Goal: Task Accomplishment & Management: Manage account settings

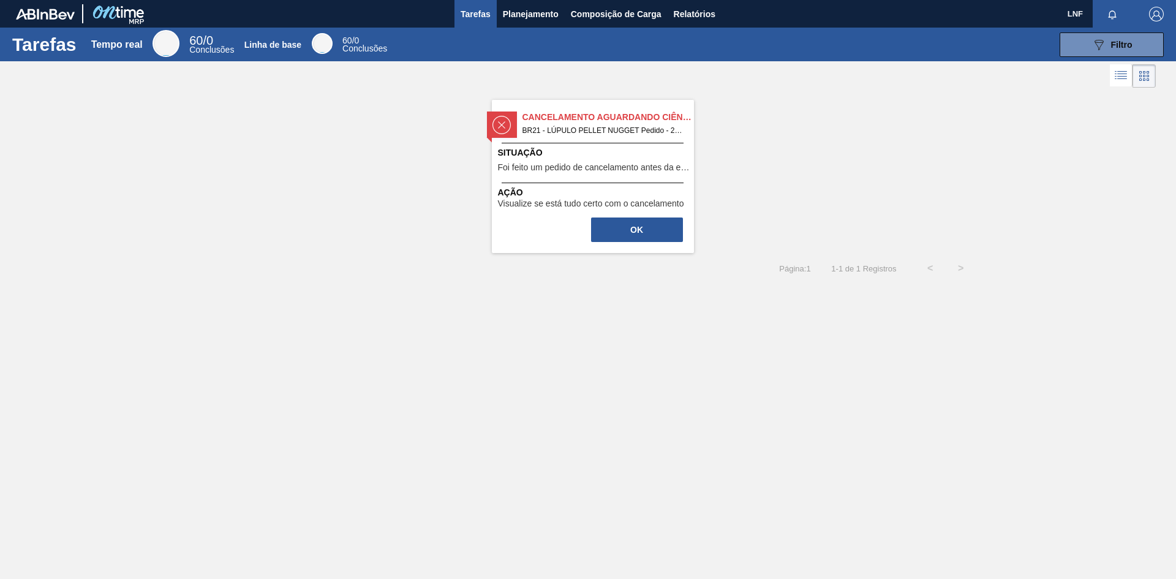
click at [606, 132] on font "BR21 - LÚPULO PELLET NUGGET Pedido - 2023740" at bounding box center [611, 130] width 177 height 9
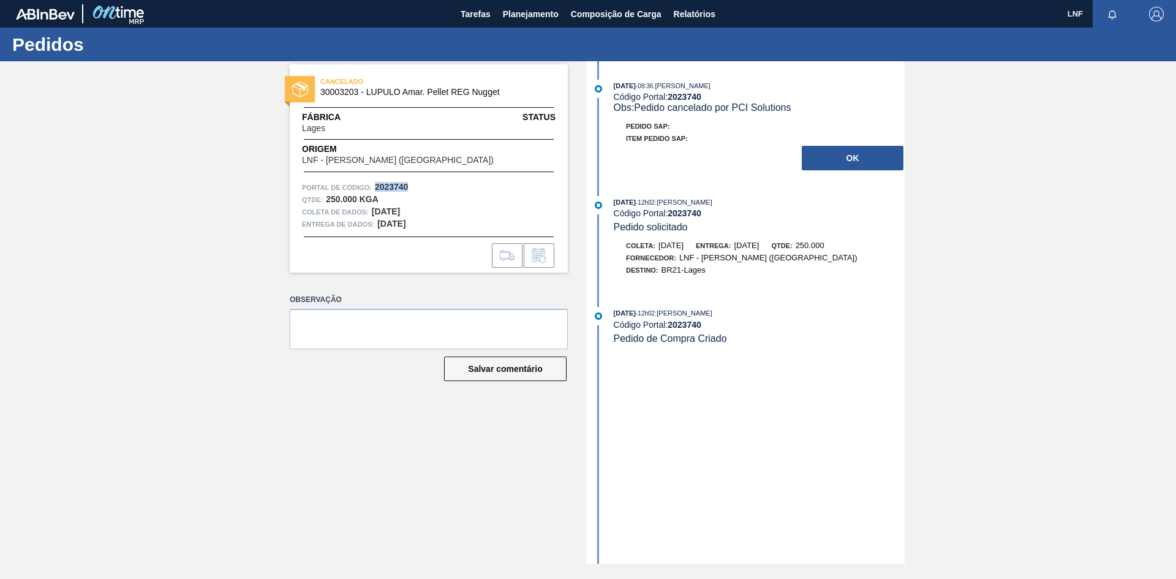
drag, startPoint x: 408, startPoint y: 187, endPoint x: 376, endPoint y: 187, distance: 31.9
click at [376, 187] on font "2023740" at bounding box center [392, 187] width 34 height 10
copy font "2023740"
drag, startPoint x: 466, startPoint y: 92, endPoint x: 318, endPoint y: 99, distance: 147.8
click at [318, 99] on div "CANCELADO 30003203 - LUPULO Amar. Pellet REG Nugget" at bounding box center [429, 88] width 278 height 28
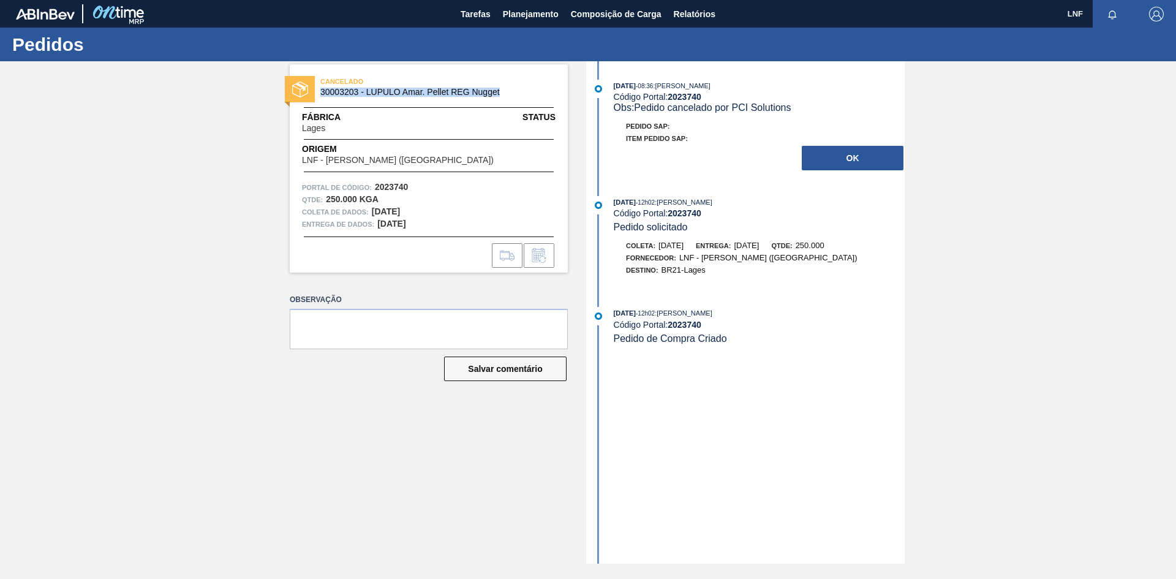
copy font "30003203 - LUPULO Amar. Pellet REG Nugget"
click at [842, 168] on button "OK" at bounding box center [853, 158] width 102 height 25
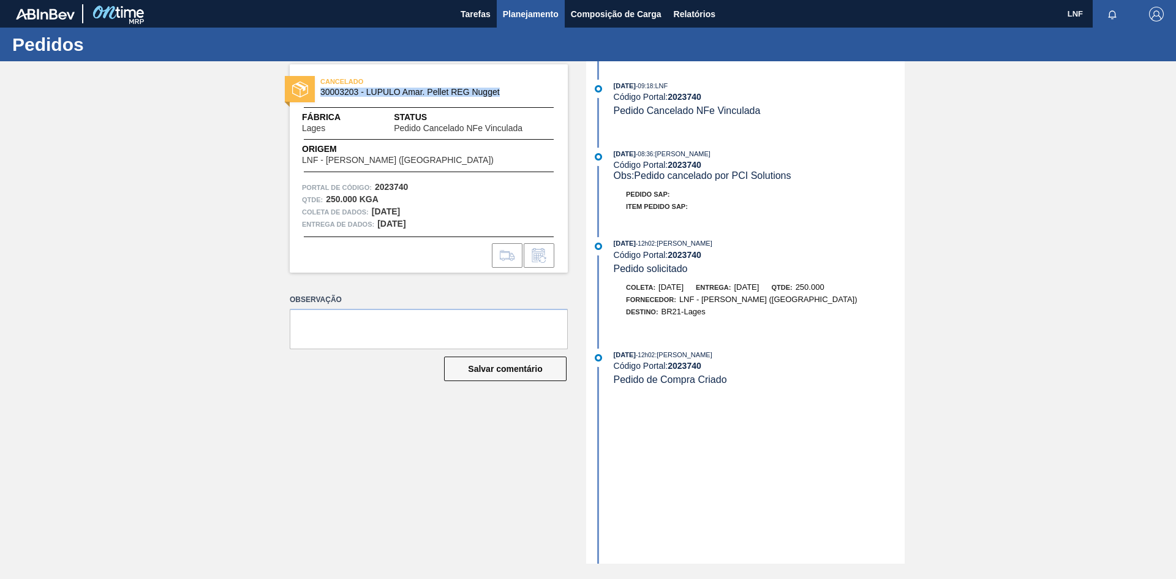
click at [530, 16] on font "Planejamento" at bounding box center [531, 14] width 56 height 10
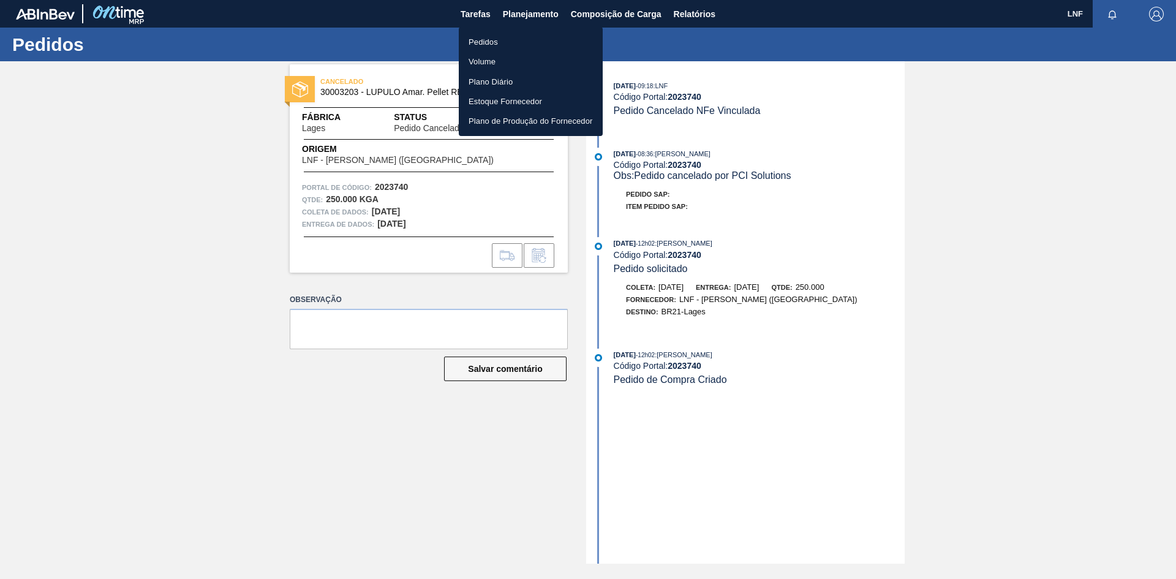
click at [598, 13] on div at bounding box center [588, 289] width 1176 height 579
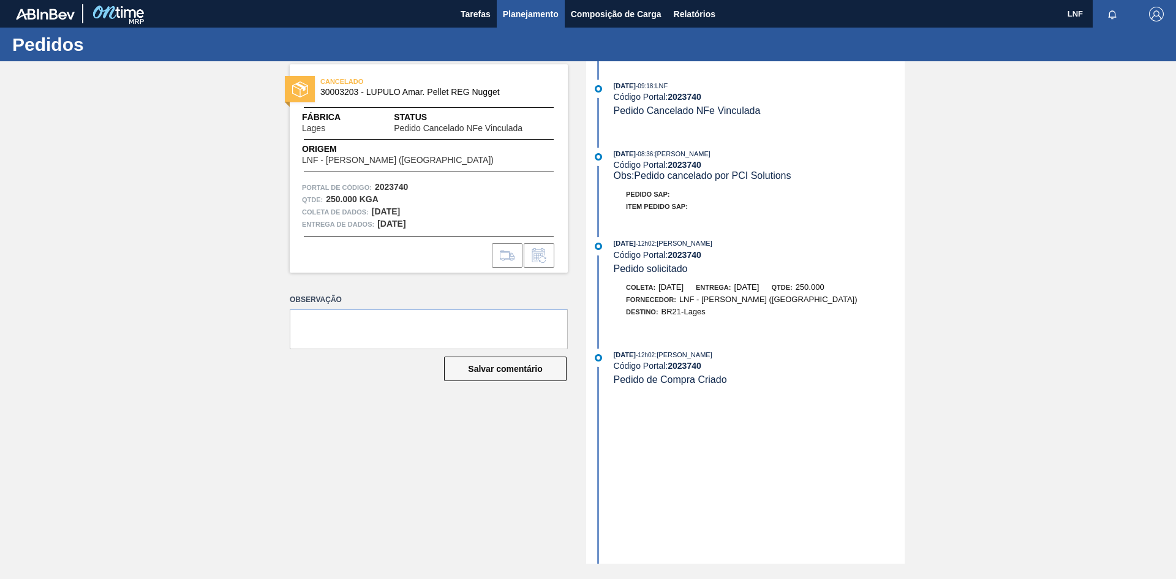
click at [518, 12] on font "Planejamento" at bounding box center [531, 14] width 56 height 10
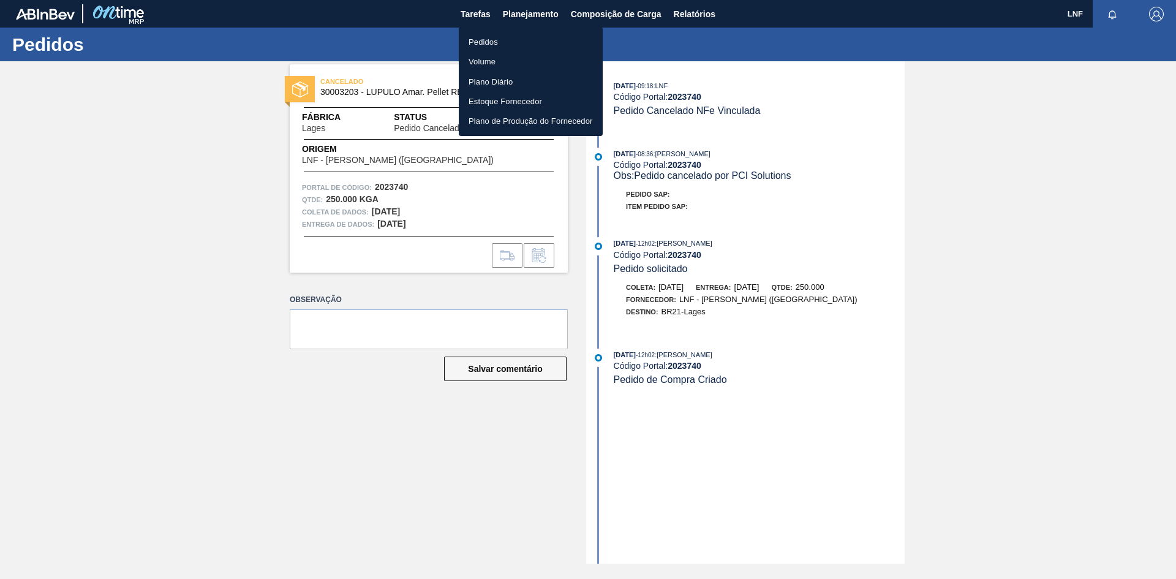
click at [479, 43] on font "Pedidos" at bounding box center [483, 41] width 29 height 9
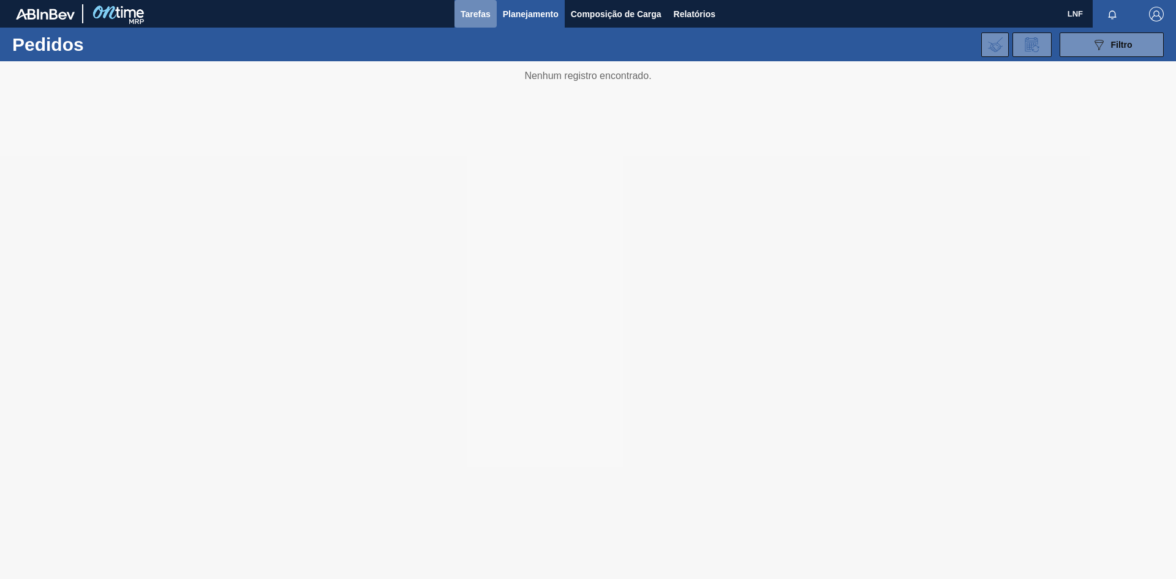
click at [489, 19] on font "Tarefas" at bounding box center [476, 14] width 30 height 15
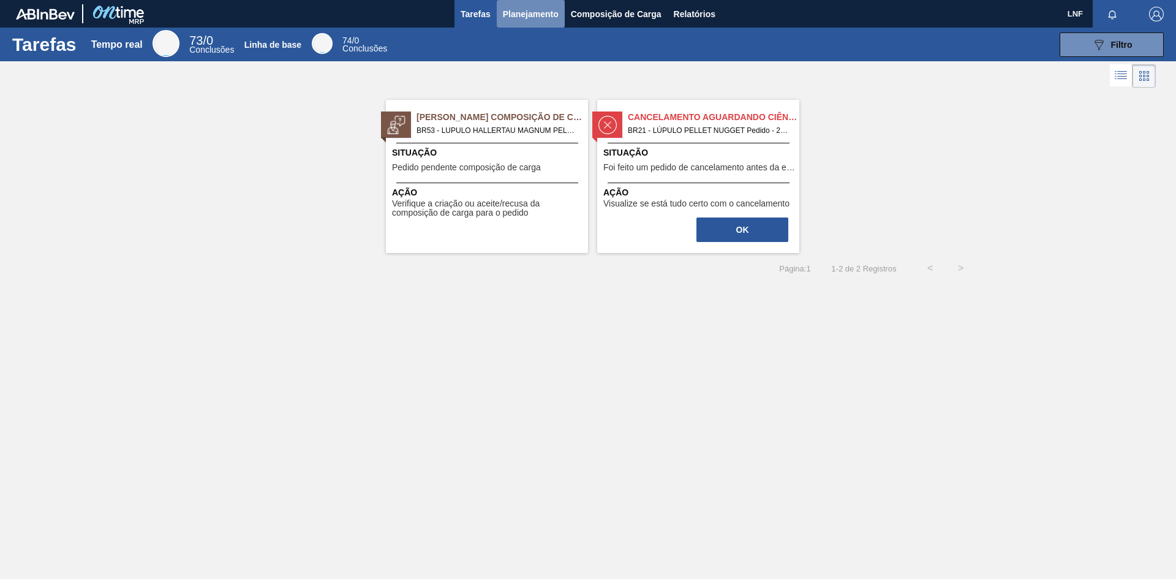
click at [529, 13] on font "Planejamento" at bounding box center [531, 14] width 56 height 10
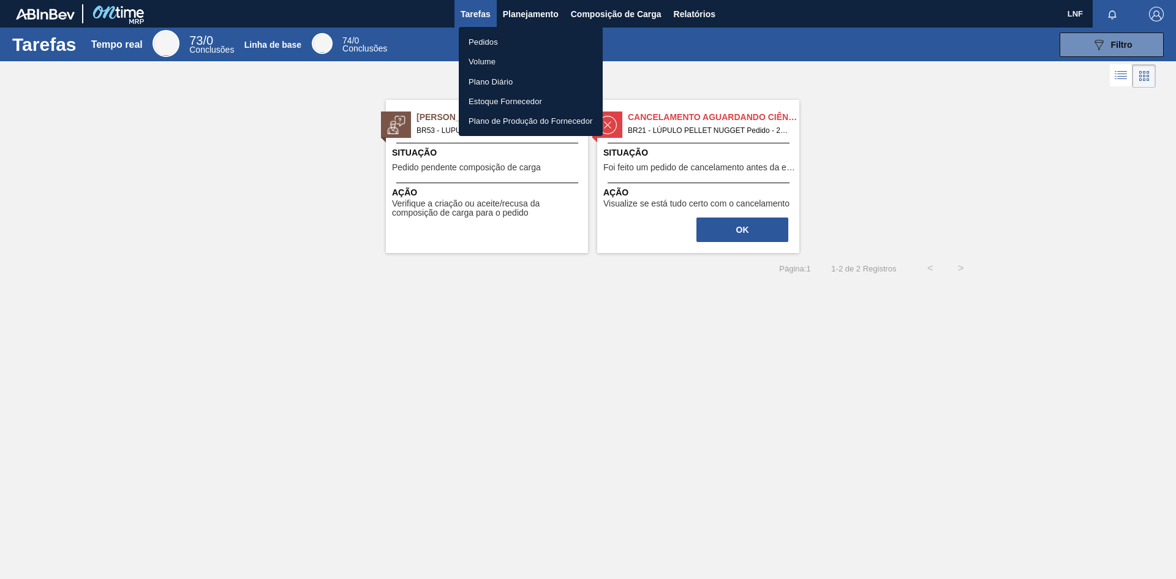
click at [893, 126] on div at bounding box center [588, 289] width 1176 height 579
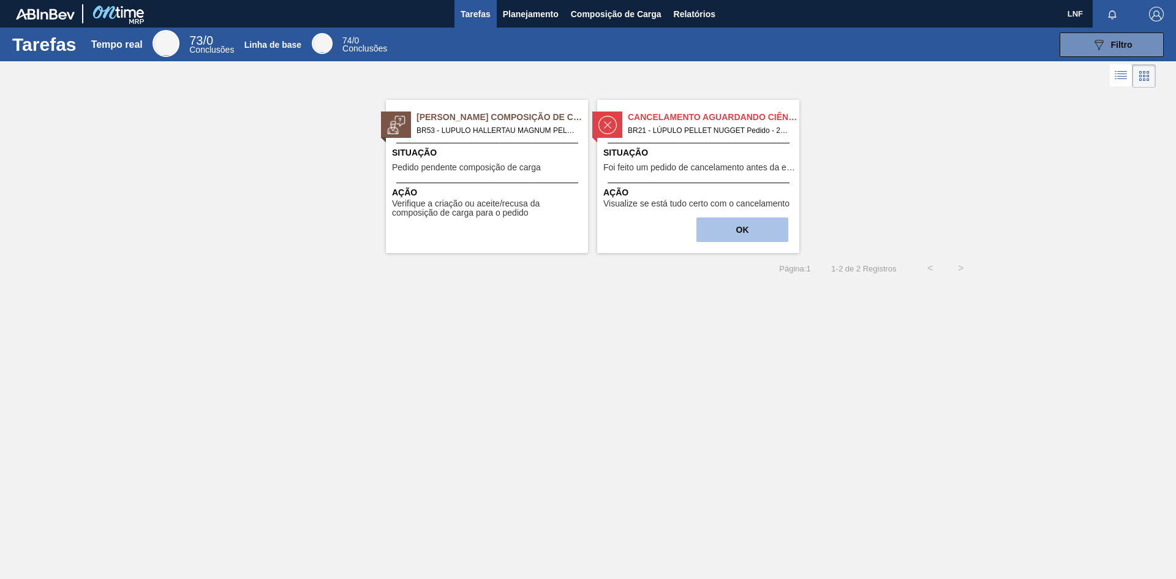
click at [780, 233] on button "OK" at bounding box center [742, 229] width 92 height 25
click at [761, 239] on button "OK" at bounding box center [742, 229] width 92 height 25
click at [674, 157] on span "Situação" at bounding box center [699, 152] width 193 height 13
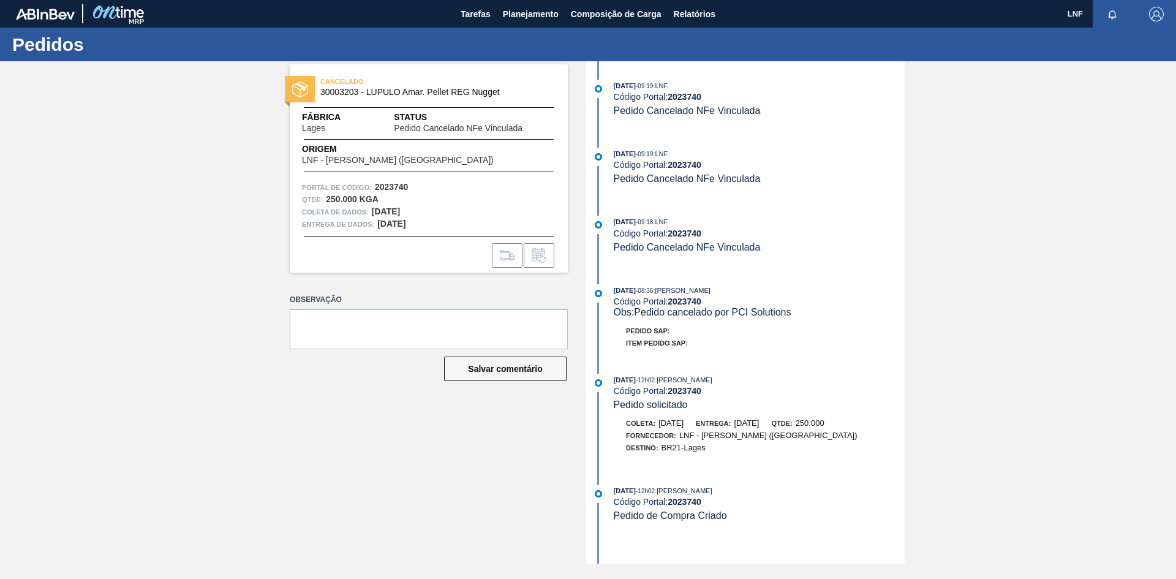
click at [698, 490] on font "[PERSON_NAME]" at bounding box center [684, 490] width 55 height 7
click at [545, 19] on font "Planejamento" at bounding box center [531, 14] width 56 height 15
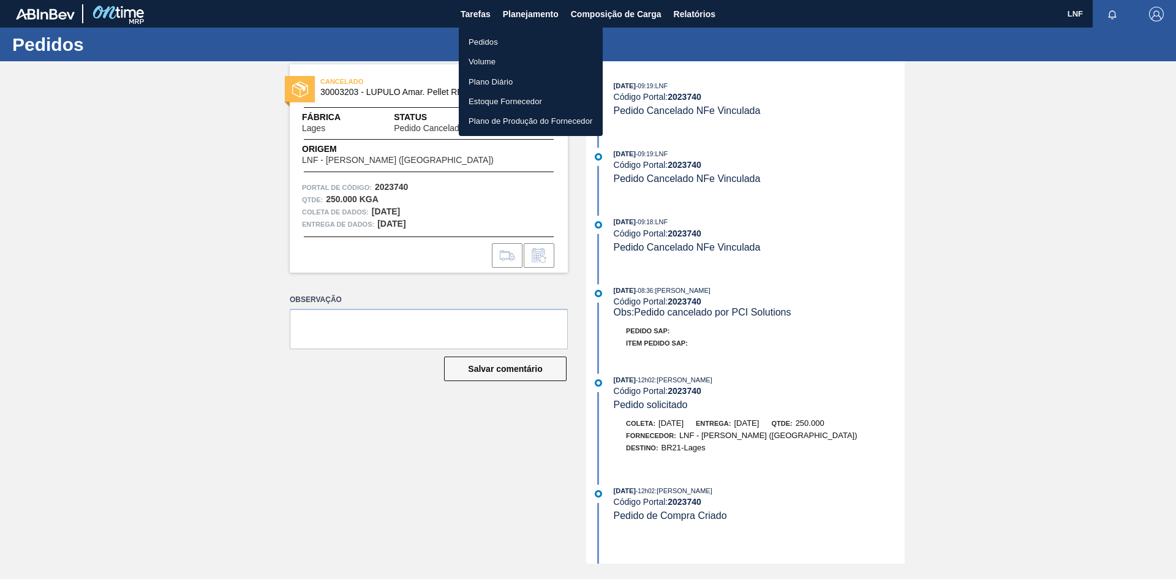
click at [490, 42] on font "Pedidos" at bounding box center [483, 41] width 29 height 9
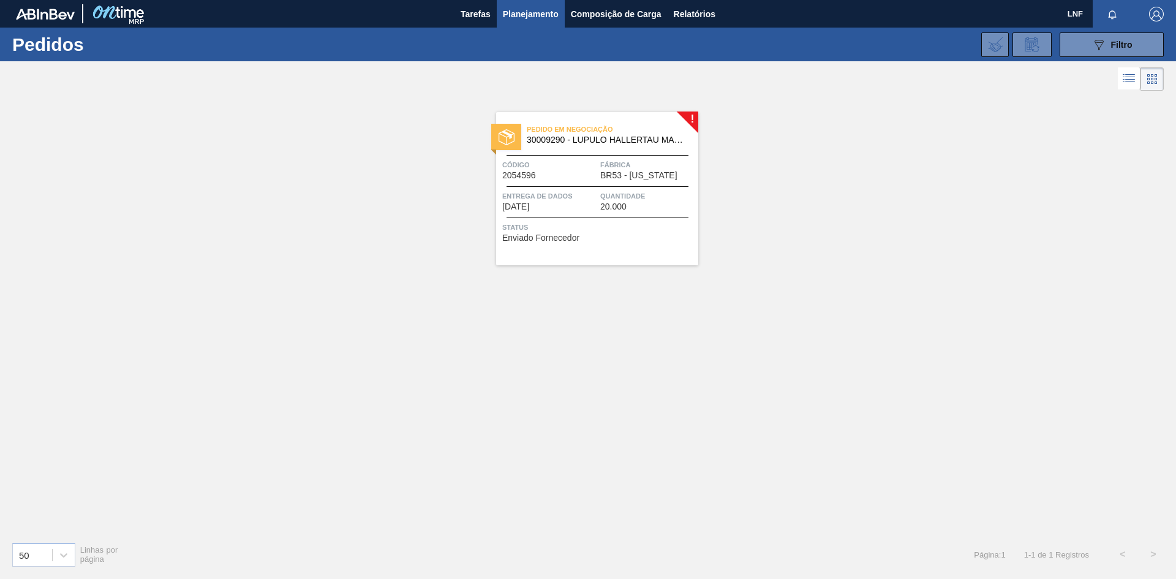
click at [662, 173] on font "BR53 - [US_STATE]" at bounding box center [638, 175] width 77 height 10
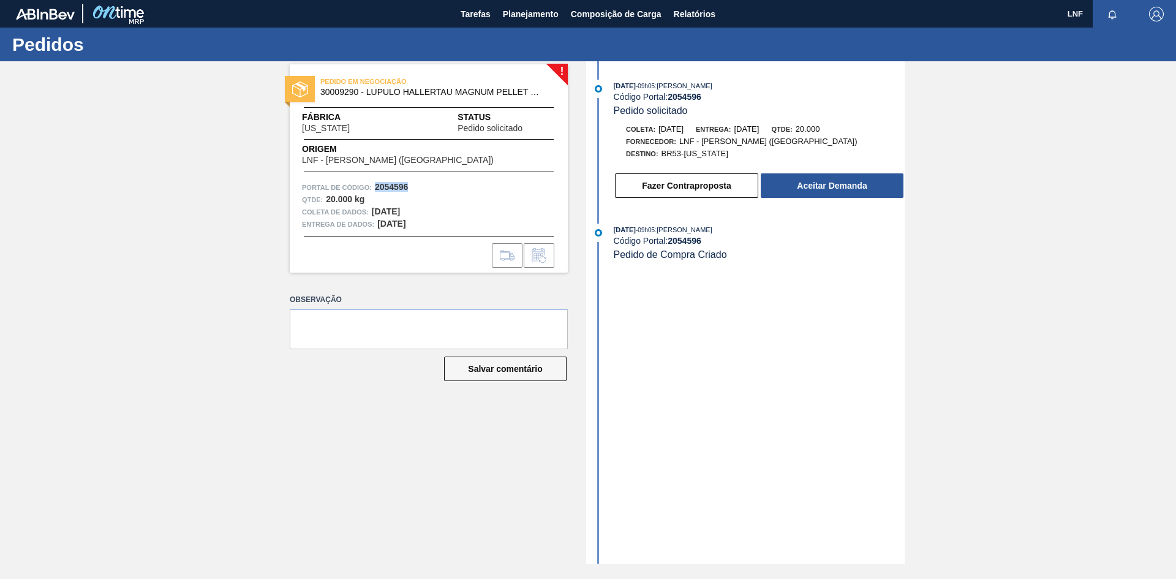
drag, startPoint x: 409, startPoint y: 189, endPoint x: 374, endPoint y: 188, distance: 34.3
click at [374, 188] on div "Portal de Código: 2054596" at bounding box center [429, 187] width 254 height 12
copy font "2054596"
click at [798, 172] on div "Fazer Contraproposta Aceitar Demanda" at bounding box center [746, 182] width 315 height 33
click at [828, 200] on div "[DATE] 09h05 : [PERSON_NAME] Código Portal: 2054596 Pedido solicitado Coleta: […" at bounding box center [746, 143] width 315 height 126
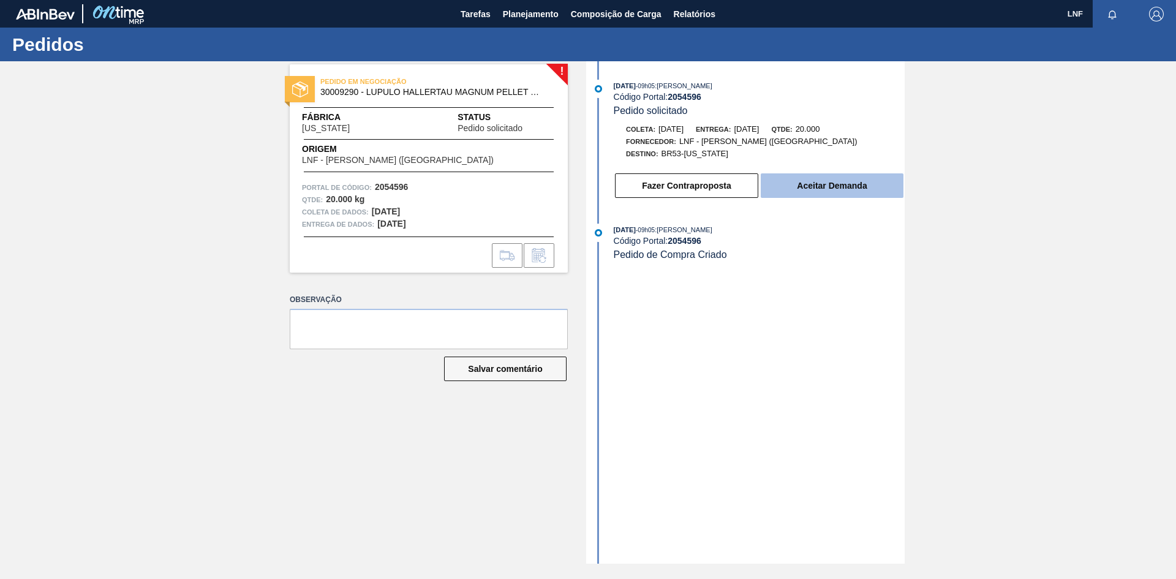
click at [826, 192] on button "Aceitar Demanda" at bounding box center [832, 185] width 143 height 25
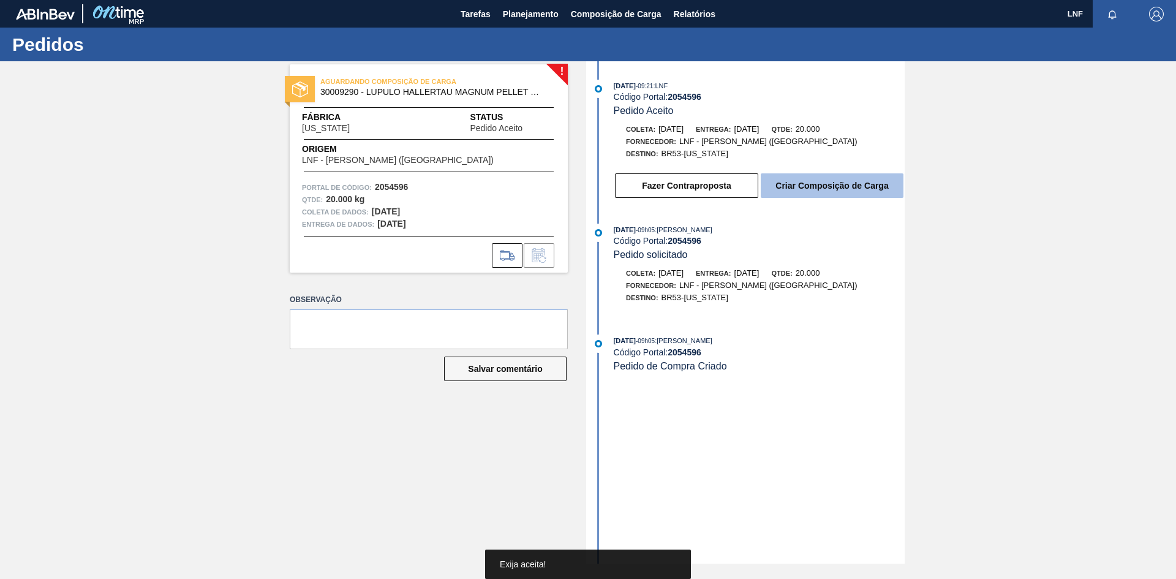
click at [829, 191] on button "Criar Composição de Carga" at bounding box center [832, 185] width 143 height 25
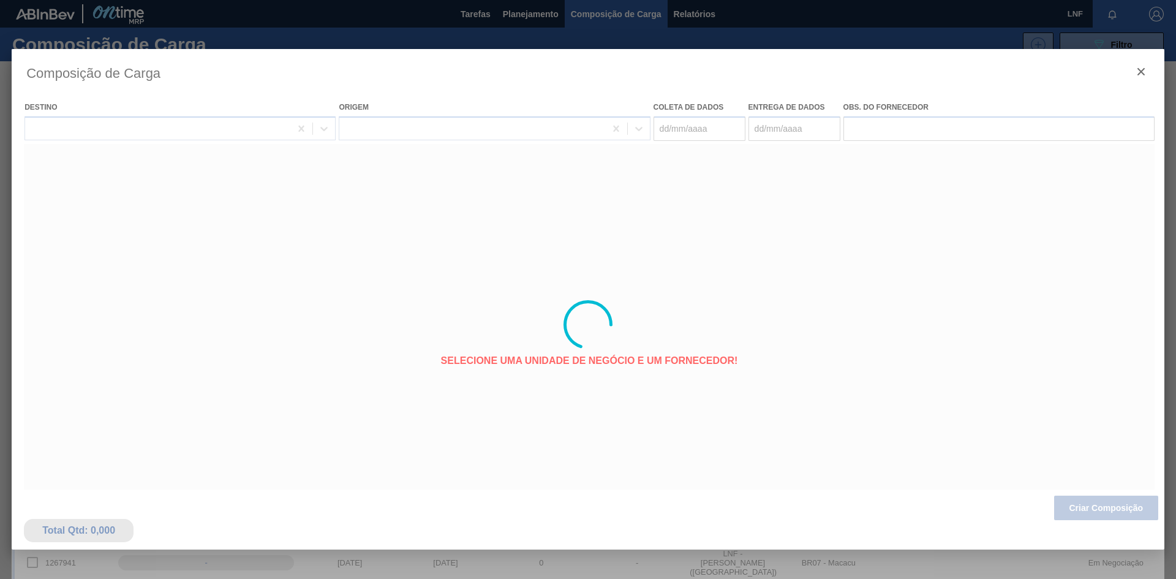
type coleta "[DATE]"
type Entrega "[DATE]"
click at [662, 129] on div at bounding box center [588, 324] width 1153 height 551
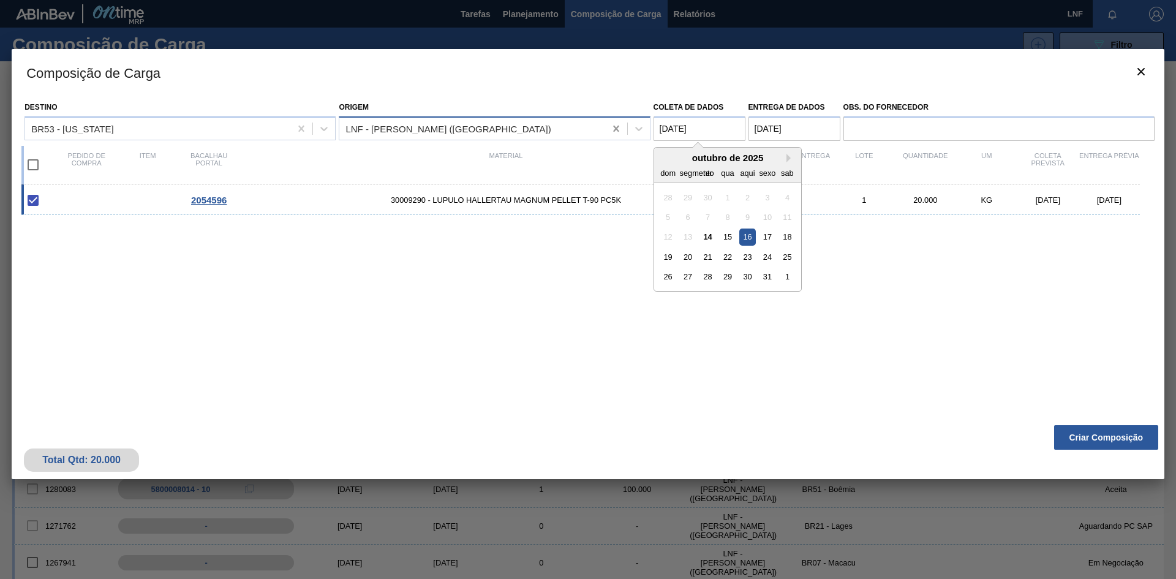
drag, startPoint x: 668, startPoint y: 127, endPoint x: 613, endPoint y: 138, distance: 56.7
click at [613, 138] on div "Destino BR53 - [US_STATE] Origem LNF - [GEOGRAPHIC_DATA] ([GEOGRAPHIC_DATA]) Co…" at bounding box center [587, 118] width 1133 height 45
click at [702, 237] on div "14" at bounding box center [708, 236] width 17 height 17
type coleta "[DATE]"
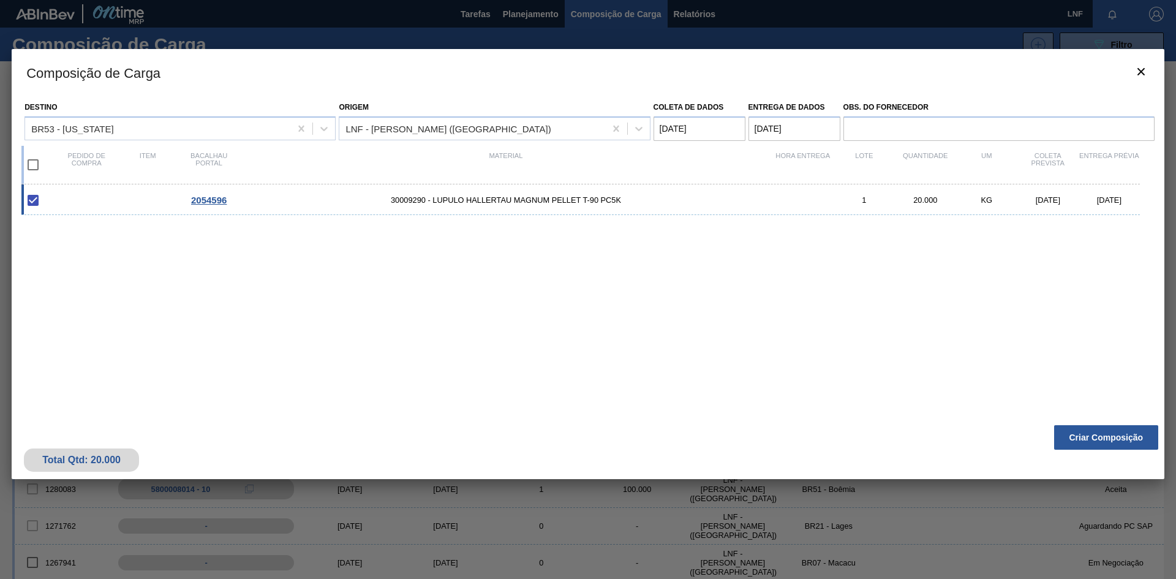
click at [34, 165] on input "checkbox" at bounding box center [33, 165] width 26 height 26
checkbox input "true"
type coleta "[DATE]"
click at [1088, 436] on font "Criar Composição" at bounding box center [1107, 437] width 74 height 10
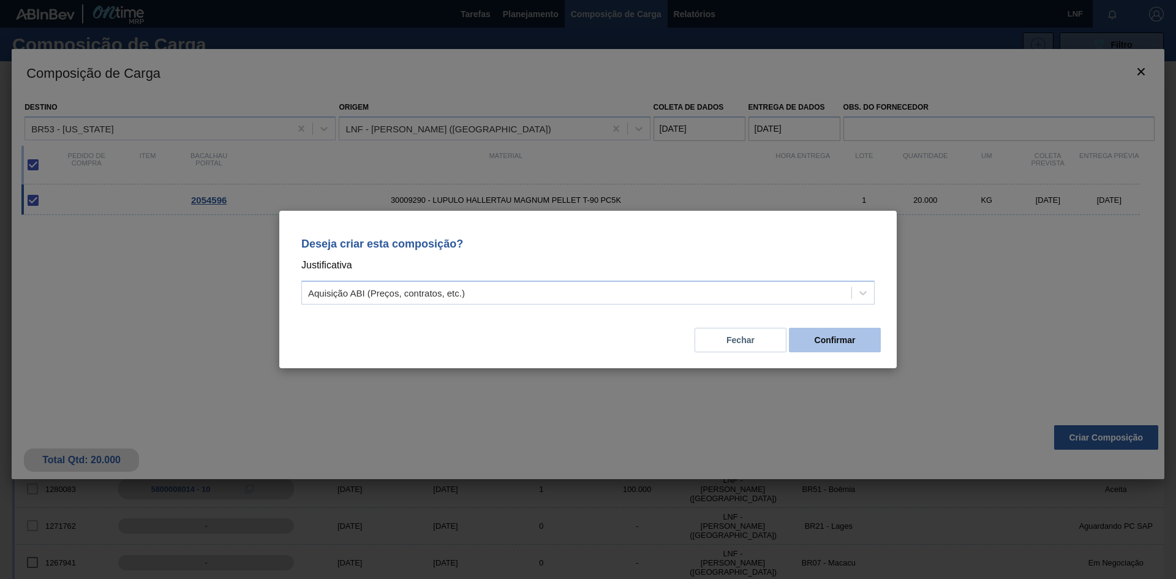
click at [836, 345] on button "Confirmar" at bounding box center [835, 340] width 92 height 25
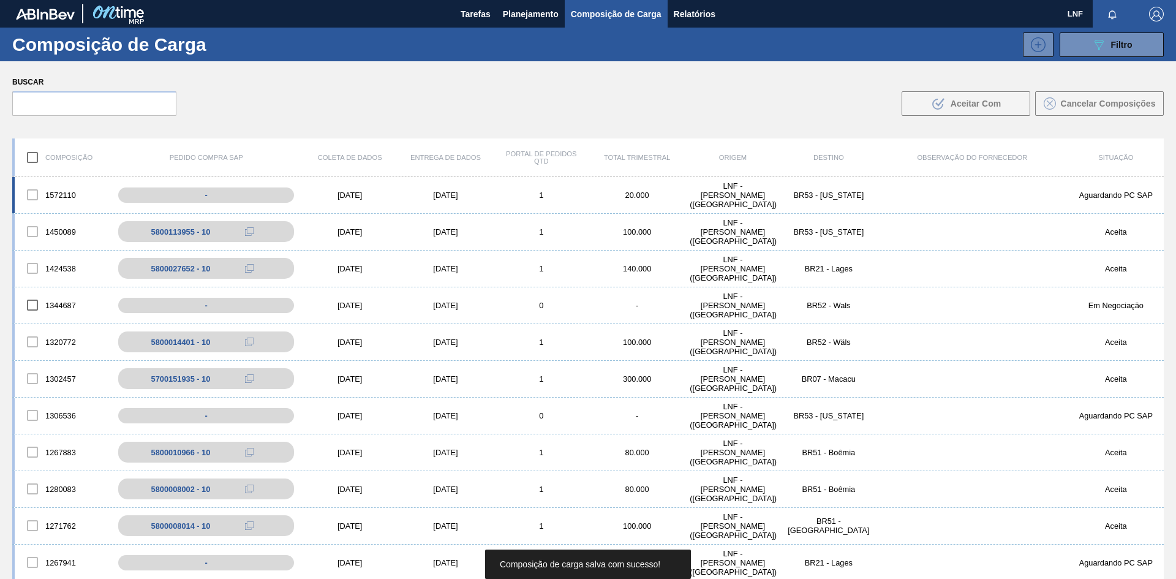
click at [730, 201] on font "LNF - [PERSON_NAME] ([GEOGRAPHIC_DATA])" at bounding box center [733, 195] width 87 height 28
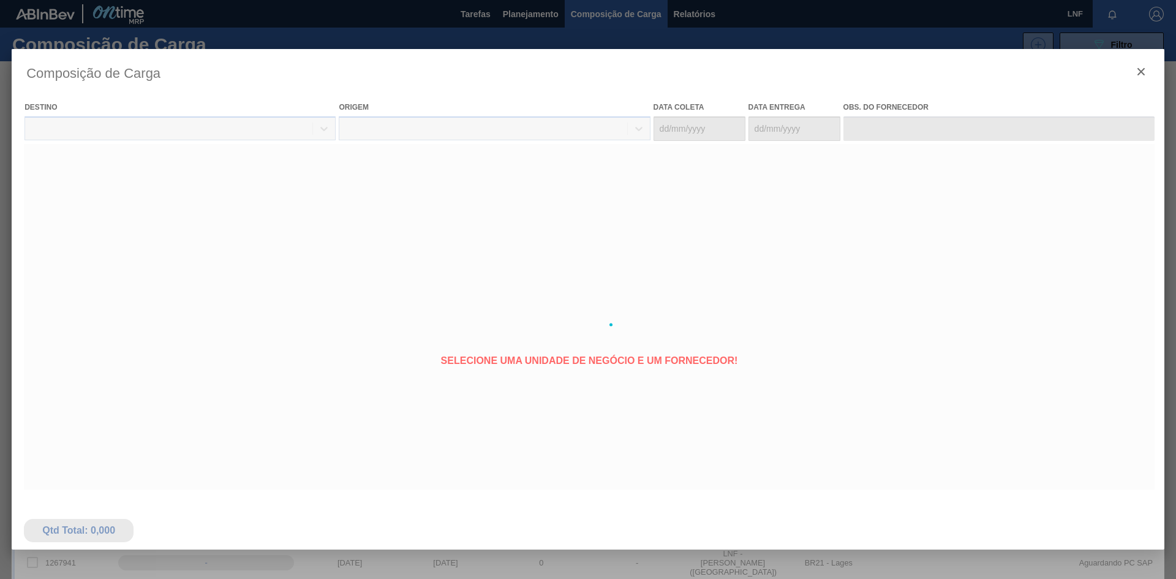
type coleta "[DATE]"
type Entrega "[DATE]"
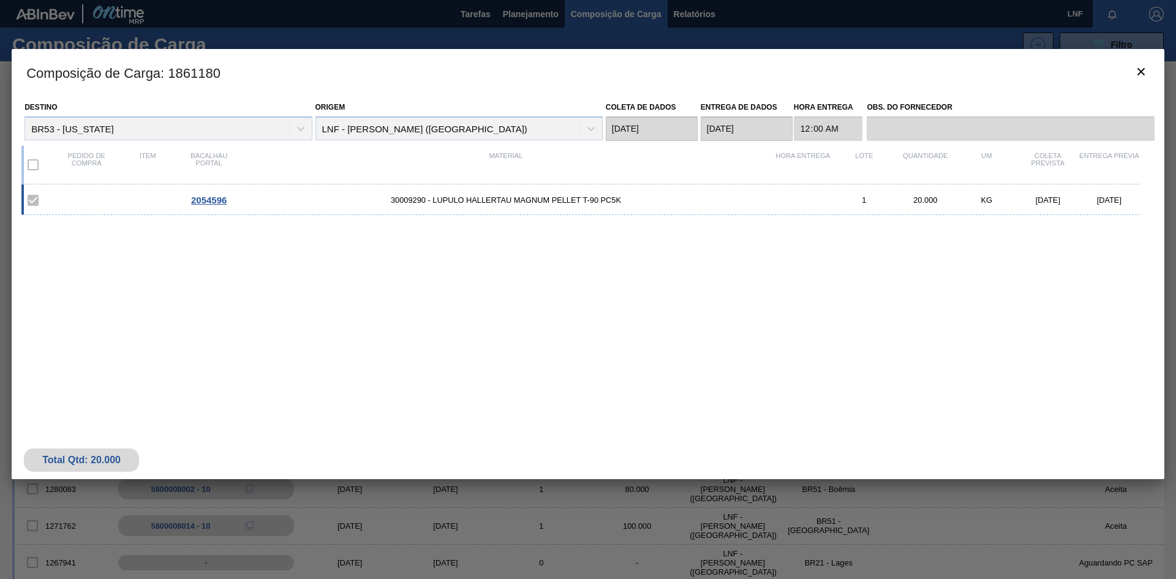
click at [202, 75] on font ": 1861180" at bounding box center [190, 73] width 60 height 15
copy font "1861180"
click at [1141, 70] on icon "botão de ícone" at bounding box center [1141, 71] width 15 height 15
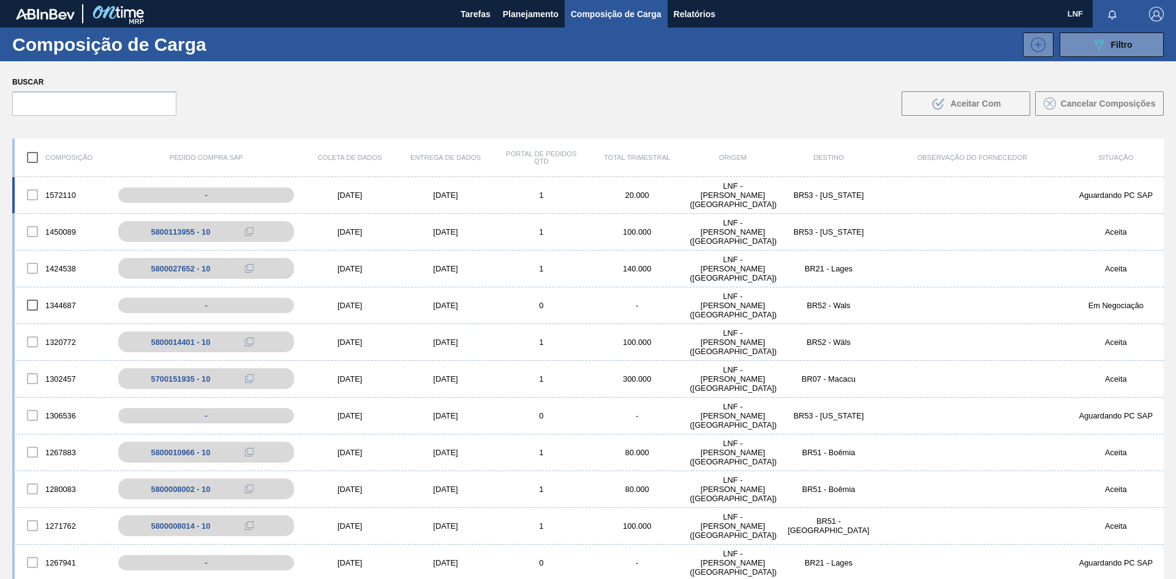
click at [448, 192] on font "[DATE]" at bounding box center [445, 195] width 25 height 9
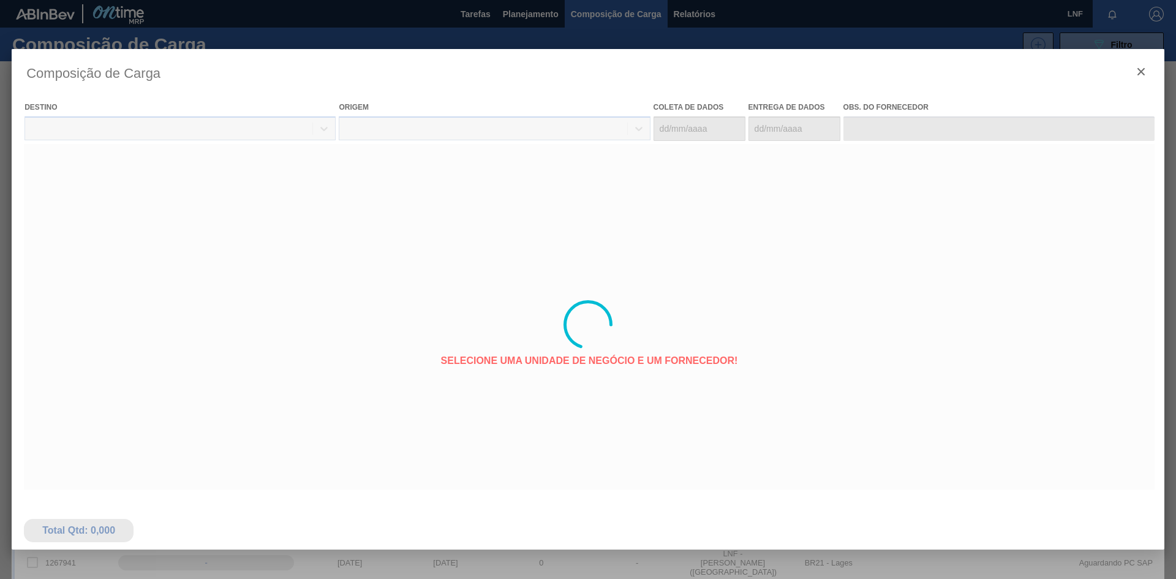
type coleta "[DATE]"
type Entrega "[DATE]"
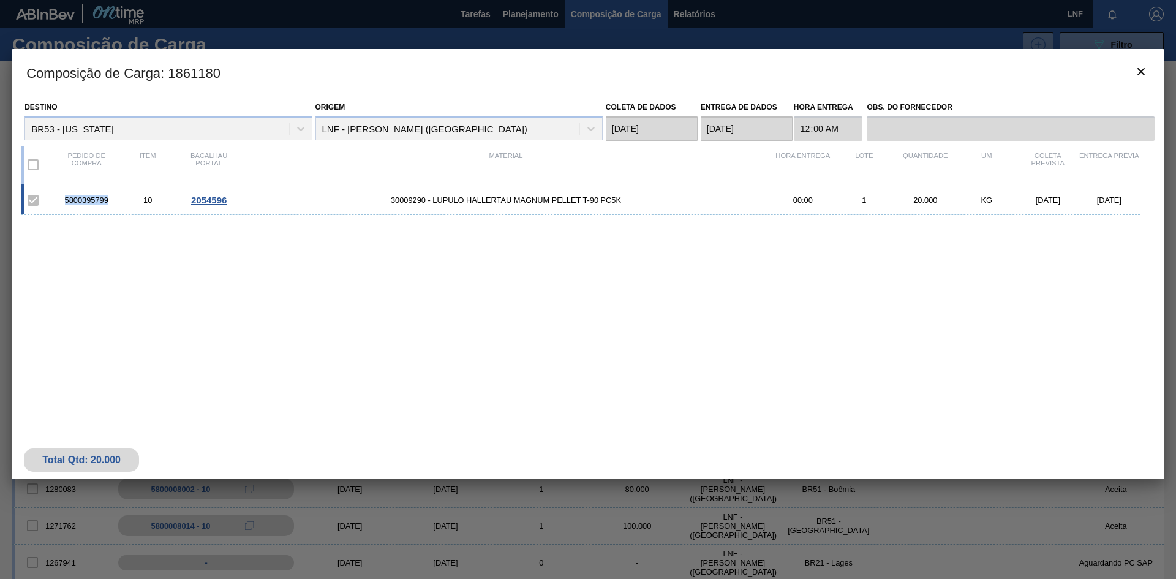
drag, startPoint x: 110, startPoint y: 201, endPoint x: 56, endPoint y: 201, distance: 53.9
click at [56, 201] on div "5800395799" at bounding box center [86, 199] width 61 height 9
copy font "5800395799"
drag, startPoint x: 390, startPoint y: 201, endPoint x: 626, endPoint y: 208, distance: 235.9
click at [627, 202] on span "30009290 - LUPULO HALLERTAU MAGNUM PELLET T-90 PC5K" at bounding box center [506, 199] width 533 height 9
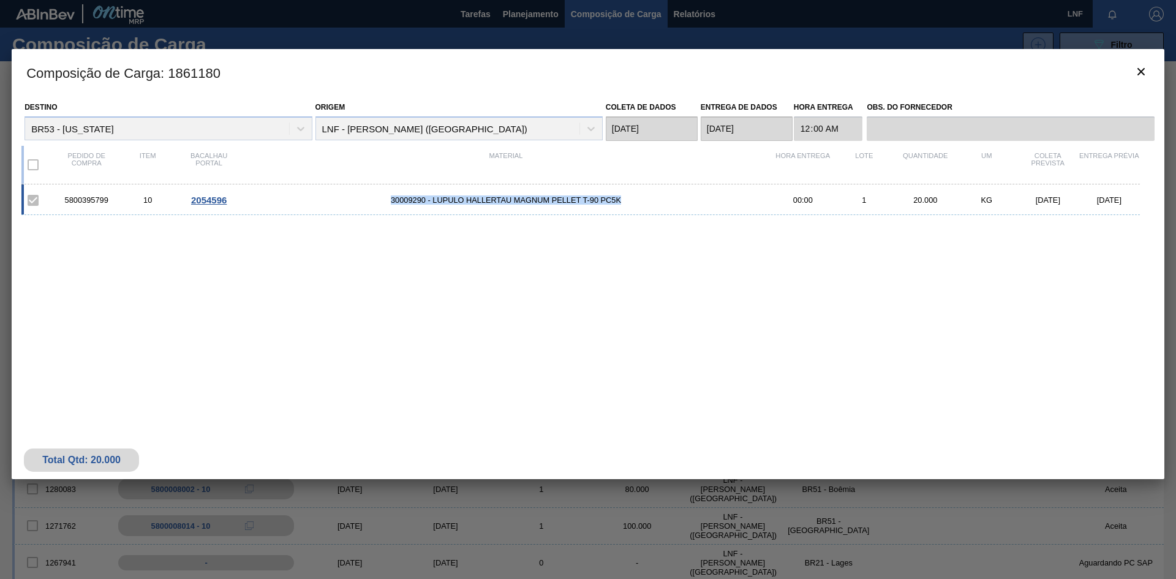
copy font "30009290 - LUPULO HALLERTAU MAGNUM PELLET T-90 PC5K"
click at [636, 303] on div "5800395799 10 2054596 30009290 - LUPULO HALLERTAU MAGNUM PELLET T-90 PC5K 00:00…" at bounding box center [585, 294] width 1128 height 220
click at [628, 321] on div "5800395799 10 2054596 30009290 - LUPULO HALLERTAU MAGNUM PELLET T-90 PC5K 00:00…" at bounding box center [585, 294] width 1128 height 220
drag, startPoint x: 60, startPoint y: 199, endPoint x: 131, endPoint y: 197, distance: 71.1
click at [131, 197] on div "5800395799 10 2054596 30009290 - LUPULO HALLERTAU MAGNUM PELLET T-90 PC5K 00:00…" at bounding box center [580, 199] width 1119 height 31
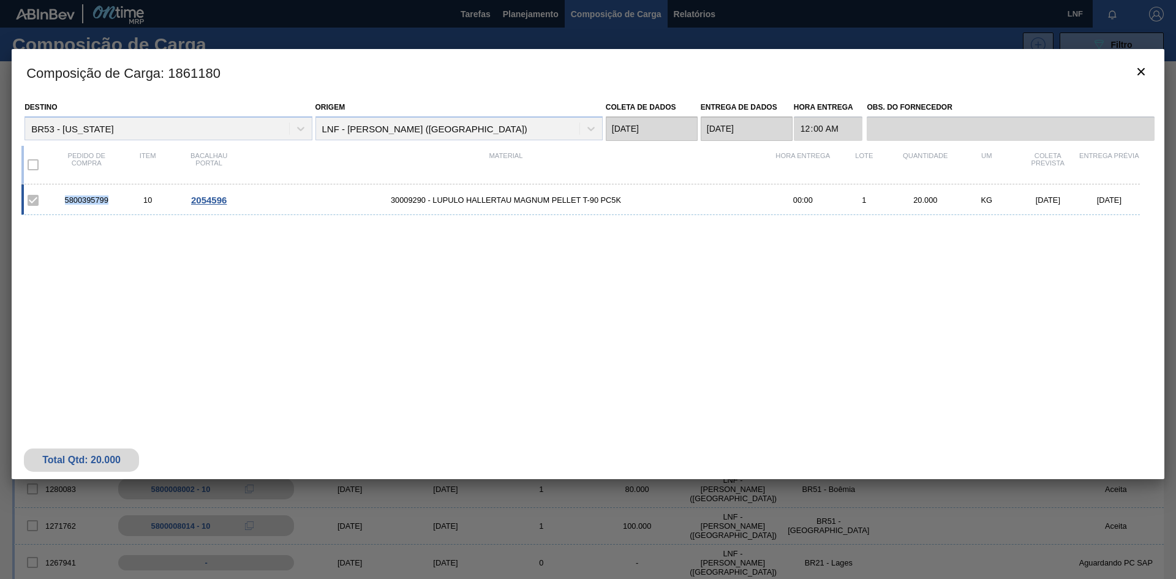
copy font "5800395799"
click at [865, 307] on div "5800395799 10 2054596 30009290 - LUPULO HALLERTAU MAGNUM PELLET T-90 PC5K 00:00…" at bounding box center [585, 294] width 1128 height 220
click at [222, 422] on div "Total Qtd: 20.000" at bounding box center [588, 449] width 1153 height 60
